Goal: Obtain resource: Obtain resource

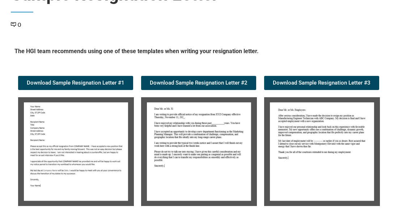
scroll to position [70, 0]
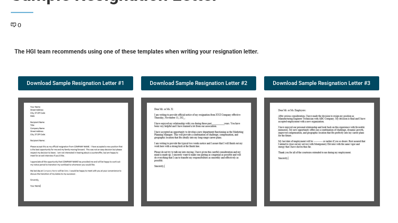
click at [169, 166] on img at bounding box center [199, 152] width 116 height 109
click at [89, 152] on img at bounding box center [76, 152] width 116 height 109
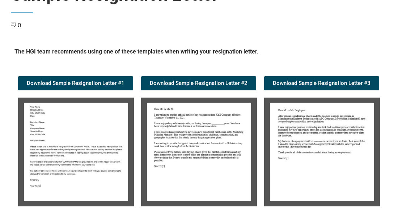
click at [258, 109] on div "Download Sample Resignation Letter #2" at bounding box center [198, 141] width 123 height 137
click at [106, 155] on img at bounding box center [76, 152] width 116 height 109
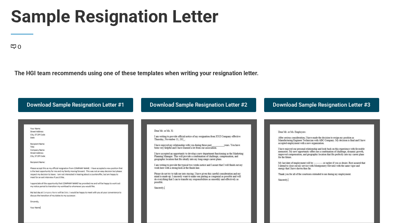
scroll to position [59, 0]
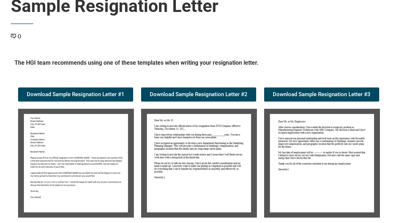
click at [105, 156] on img at bounding box center [76, 163] width 116 height 109
click at [169, 93] on span "Download Sample Resignation Letter #2" at bounding box center [199, 94] width 98 height 5
click at [204, 46] on div "Candidate Tools Sample Resignation Letter 0 Spread the love The HGI team recomm…" at bounding box center [199, 117] width 376 height 271
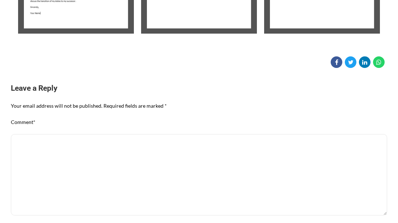
scroll to position [244, 0]
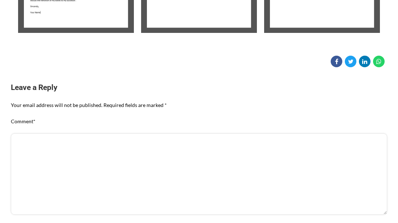
click at [258, 167] on textarea "Comment *" at bounding box center [199, 174] width 376 height 82
click at [187, 124] on div "Comment *" at bounding box center [199, 166] width 376 height 98
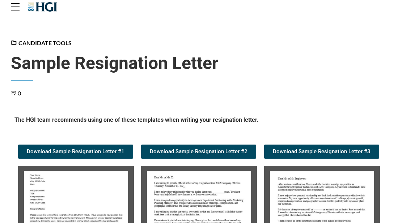
scroll to position [0, 0]
